Goal: Find specific page/section: Find specific page/section

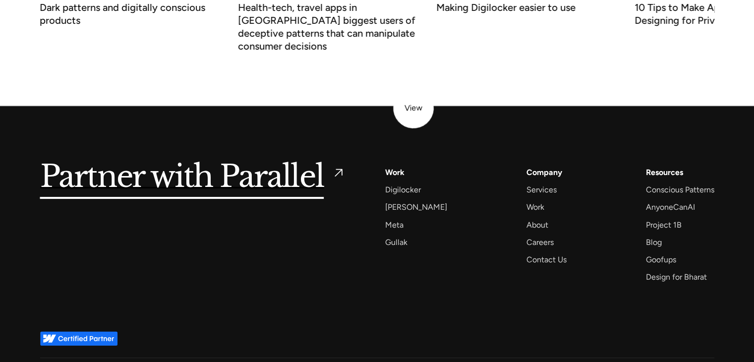
scroll to position [3896, 0]
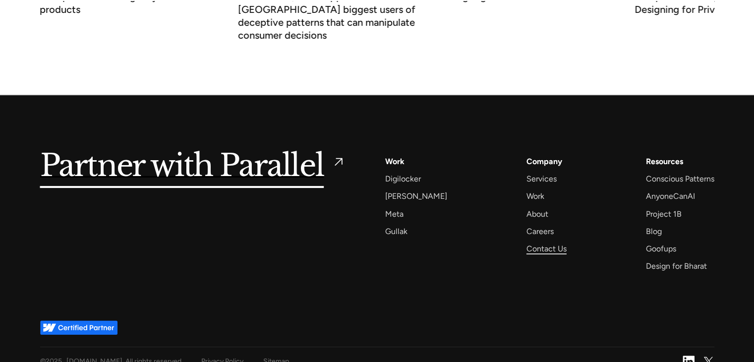
click at [527, 242] on div "Contact Us" at bounding box center [547, 248] width 40 height 13
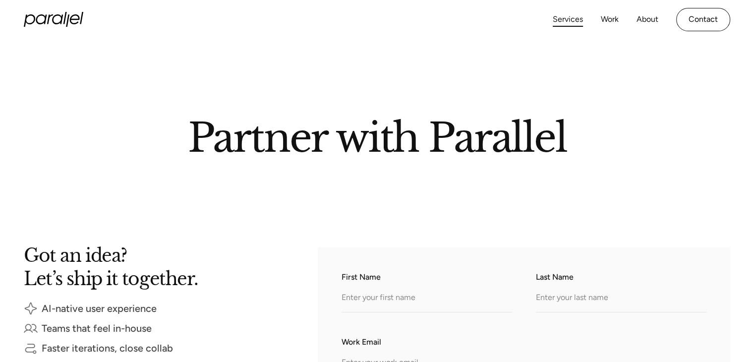
click at [571, 20] on link "Services" at bounding box center [568, 19] width 30 height 14
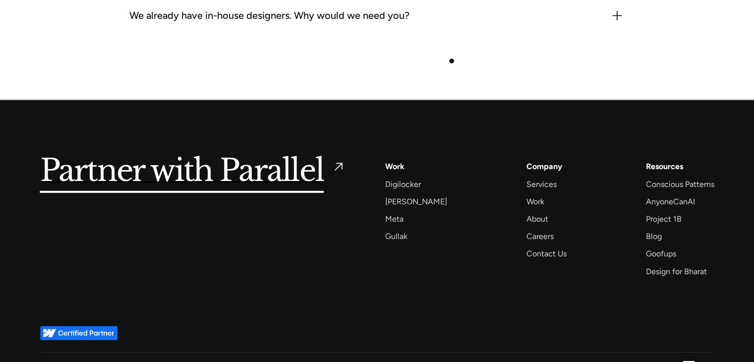
scroll to position [3204, 0]
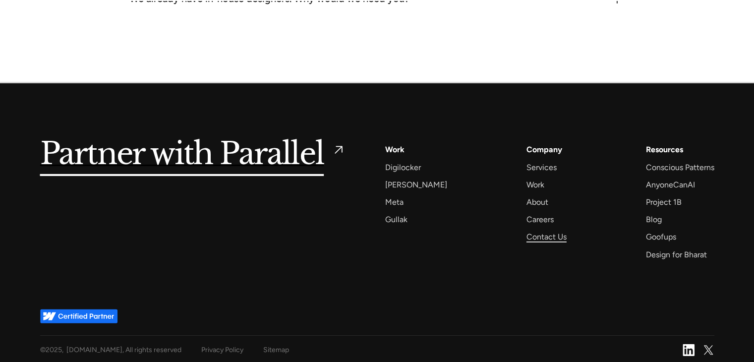
click at [546, 233] on div "Contact Us" at bounding box center [547, 236] width 40 height 13
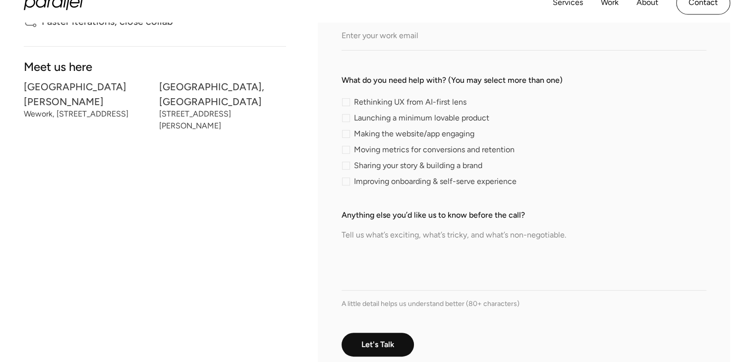
scroll to position [298, 0]
